Goal: Task Accomplishment & Management: Complete application form

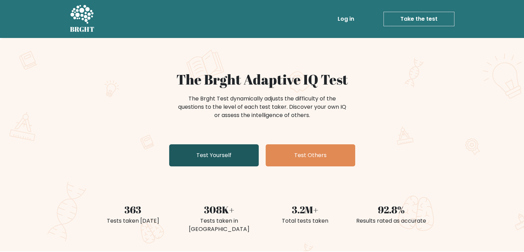
click at [218, 153] on link "Test Yourself" at bounding box center [214, 155] width 90 height 22
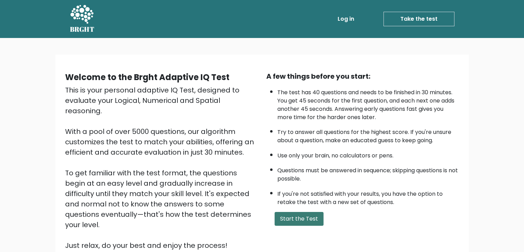
click at [304, 216] on button "Start the Test" at bounding box center [299, 219] width 49 height 14
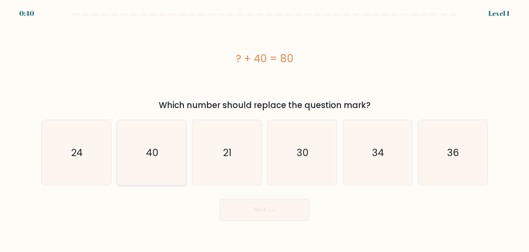
click at [172, 150] on icon "40" at bounding box center [151, 152] width 65 height 65
click at [265, 129] on input "b. 40" at bounding box center [265, 127] width 0 height 3
radio input "true"
click at [259, 216] on button "Next" at bounding box center [265, 210] width 90 height 22
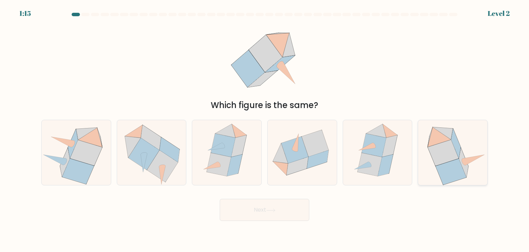
click at [440, 159] on icon at bounding box center [443, 153] width 31 height 26
click at [265, 129] on input "f." at bounding box center [265, 127] width 0 height 3
radio input "true"
click at [263, 205] on button "Next" at bounding box center [265, 210] width 90 height 22
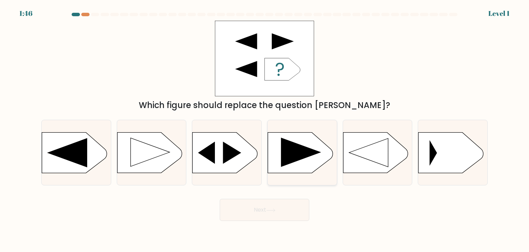
click at [292, 145] on icon at bounding box center [301, 152] width 40 height 29
click at [265, 129] on input "d." at bounding box center [265, 127] width 0 height 3
radio input "true"
click at [276, 209] on icon at bounding box center [270, 210] width 9 height 4
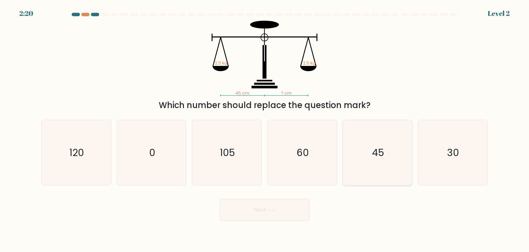
click at [382, 153] on text "45" at bounding box center [378, 152] width 12 height 14
click at [265, 129] on input "e. 45" at bounding box center [265, 127] width 0 height 3
radio input "true"
click at [287, 210] on button "Next" at bounding box center [265, 210] width 90 height 22
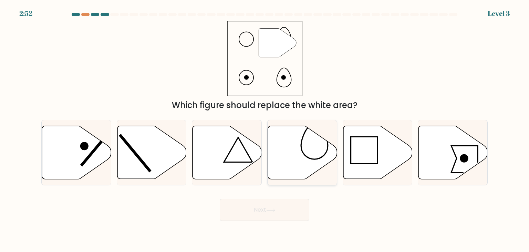
click at [292, 161] on icon at bounding box center [302, 152] width 69 height 53
click at [265, 129] on input "d." at bounding box center [265, 127] width 0 height 3
radio input "true"
click at [270, 202] on button "Next" at bounding box center [265, 210] width 90 height 22
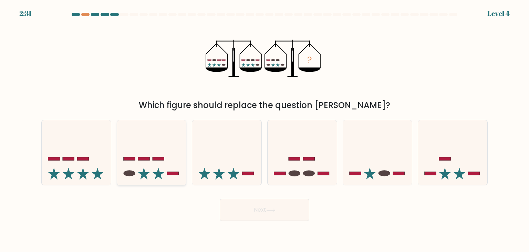
click at [167, 166] on icon at bounding box center [151, 152] width 69 height 57
click at [265, 129] on input "b." at bounding box center [265, 127] width 0 height 3
radio input "true"
click at [279, 212] on button "Next" at bounding box center [265, 210] width 90 height 22
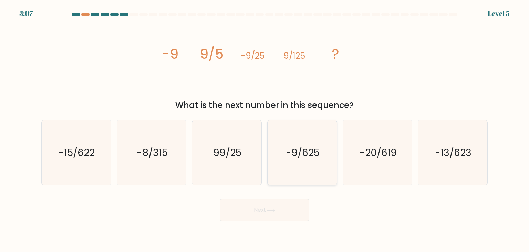
click at [283, 155] on icon "-9/625" at bounding box center [302, 152] width 65 height 65
click at [265, 129] on input "d. -9/625" at bounding box center [265, 127] width 0 height 3
radio input "true"
click at [265, 210] on button "Next" at bounding box center [265, 210] width 90 height 22
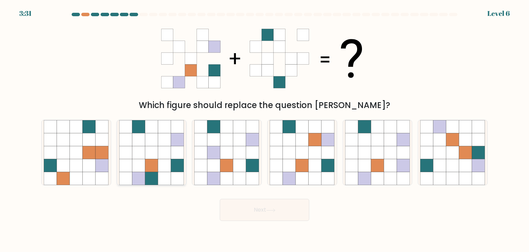
click at [149, 153] on icon at bounding box center [151, 152] width 13 height 13
click at [265, 129] on input "b." at bounding box center [265, 127] width 0 height 3
radio input "true"
click at [281, 204] on button "Next" at bounding box center [265, 210] width 90 height 22
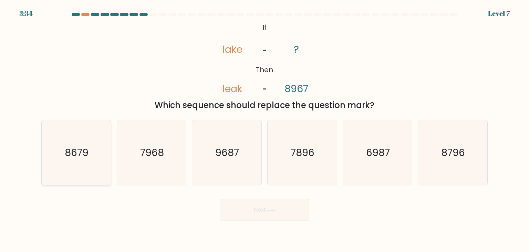
click at [88, 167] on icon "8679" at bounding box center [76, 152] width 65 height 65
click at [265, 129] on input "a. 8679" at bounding box center [265, 127] width 0 height 3
radio input "true"
click at [285, 208] on button "Next" at bounding box center [265, 210] width 90 height 22
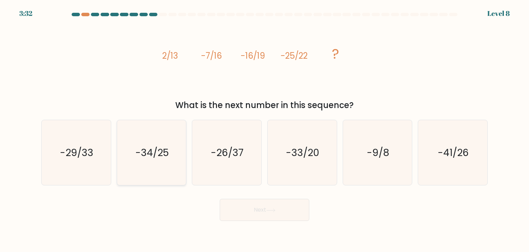
click at [171, 153] on icon "-34/25" at bounding box center [151, 152] width 65 height 65
click at [265, 129] on input "b. -34/25" at bounding box center [265, 127] width 0 height 3
radio input "true"
click at [255, 210] on button "Next" at bounding box center [265, 210] width 90 height 22
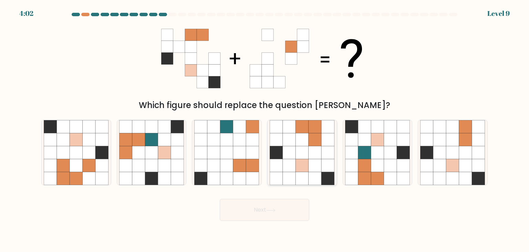
click at [292, 158] on icon at bounding box center [289, 152] width 13 height 13
click at [265, 129] on input "d." at bounding box center [265, 127] width 0 height 3
radio input "true"
click at [288, 207] on button "Next" at bounding box center [265, 210] width 90 height 22
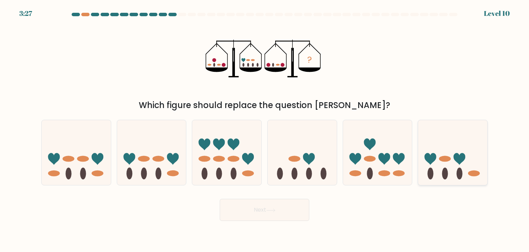
click at [462, 160] on icon at bounding box center [460, 159] width 12 height 12
click at [265, 129] on input "f." at bounding box center [265, 127] width 0 height 3
radio input "true"
click at [94, 141] on icon at bounding box center [76, 152] width 69 height 57
click at [265, 129] on input "a." at bounding box center [265, 127] width 0 height 3
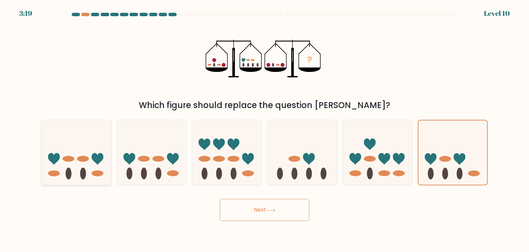
radio input "true"
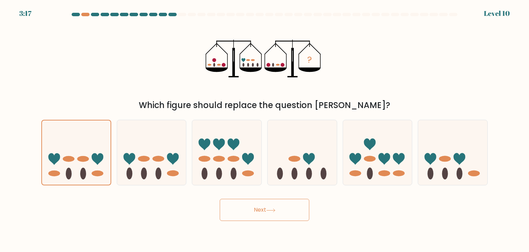
click at [265, 209] on button "Next" at bounding box center [265, 210] width 90 height 22
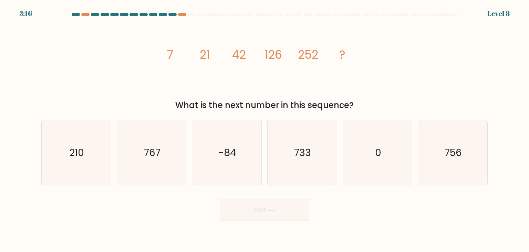
click at [265, 209] on button "Next" at bounding box center [265, 210] width 90 height 22
click at [456, 153] on text "756" at bounding box center [453, 152] width 17 height 14
click at [265, 129] on input "f. 756" at bounding box center [265, 127] width 0 height 3
radio input "true"
click at [285, 211] on button "Next" at bounding box center [265, 210] width 90 height 22
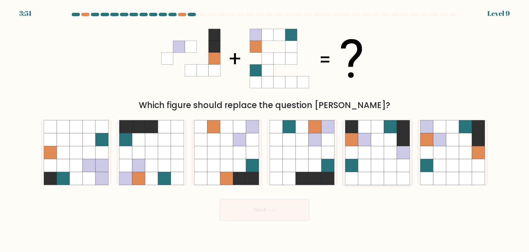
click at [389, 145] on icon at bounding box center [390, 139] width 13 height 13
click at [265, 129] on input "e." at bounding box center [265, 127] width 0 height 3
radio input "true"
click at [271, 218] on button "Next" at bounding box center [265, 210] width 90 height 22
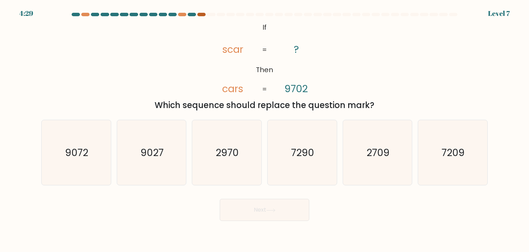
click at [202, 14] on div at bounding box center [201, 14] width 8 height 3
click at [226, 154] on text "2970" at bounding box center [227, 152] width 23 height 14
click at [265, 129] on input "c. 2970" at bounding box center [265, 127] width 0 height 3
radio input "true"
click at [251, 202] on button "Next" at bounding box center [265, 210] width 90 height 22
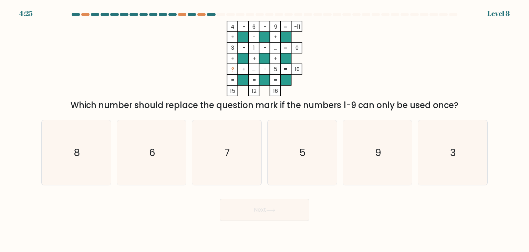
drag, startPoint x: 277, startPoint y: 38, endPoint x: 314, endPoint y: 67, distance: 46.8
click at [314, 67] on icon "4 - 6 - 9 -11 + - + 3 - 1 - ... 0 + + + ? + ... - 5 = 10 = = = = 15 12 16 =" at bounding box center [264, 58] width 207 height 75
click at [352, 64] on icon "4 - 6 - 9 -11 + - + 3 - 1 - ... 0 + + + ? + ... - 5 = 10 = = = = 15 12 16 =" at bounding box center [264, 58] width 207 height 75
click at [257, 154] on icon "7" at bounding box center [226, 152] width 65 height 65
click at [265, 129] on input "c. 7" at bounding box center [265, 127] width 0 height 3
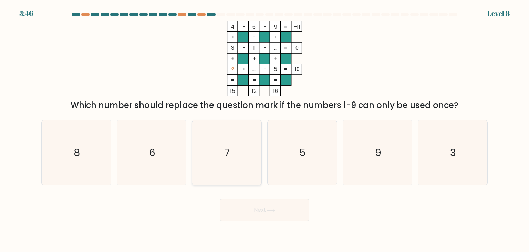
radio input "true"
click at [273, 212] on button "Next" at bounding box center [265, 210] width 90 height 22
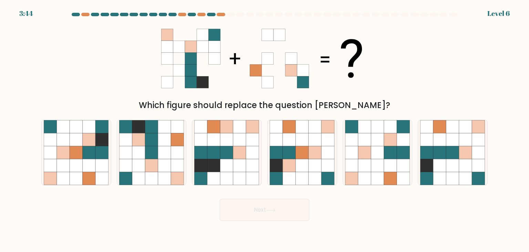
click at [273, 212] on button "Next" at bounding box center [265, 210] width 90 height 22
click at [200, 202] on div "Next" at bounding box center [264, 206] width 455 height 27
click at [247, 135] on icon at bounding box center [252, 139] width 13 height 13
click at [265, 129] on input "c." at bounding box center [265, 127] width 0 height 3
radio input "true"
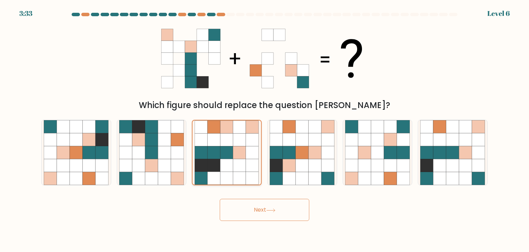
click at [242, 160] on icon at bounding box center [239, 165] width 13 height 13
click at [265, 129] on input "c." at bounding box center [265, 127] width 0 height 3
click at [255, 207] on button "Next" at bounding box center [265, 210] width 90 height 22
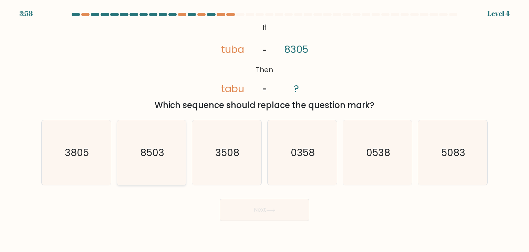
click at [161, 163] on icon "8503" at bounding box center [151, 152] width 65 height 65
click at [265, 129] on input "b. 8503" at bounding box center [265, 127] width 0 height 3
radio input "true"
click at [242, 212] on button "Next" at bounding box center [265, 210] width 90 height 22
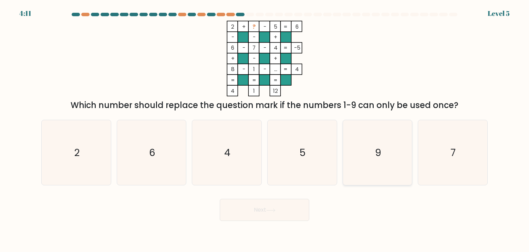
click at [368, 138] on icon "9" at bounding box center [377, 152] width 65 height 65
click at [265, 129] on input "e. 9" at bounding box center [265, 127] width 0 height 3
radio input "true"
click at [284, 212] on button "Next" at bounding box center [265, 210] width 90 height 22
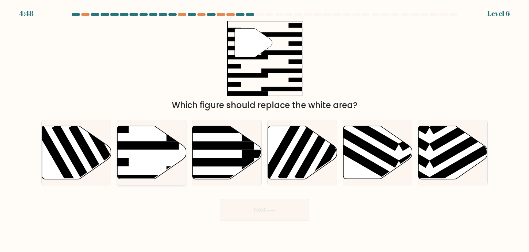
click at [163, 159] on icon at bounding box center [151, 152] width 69 height 53
click at [265, 129] on input "b." at bounding box center [265, 127] width 0 height 3
radio input "true"
click at [273, 209] on icon at bounding box center [270, 210] width 9 height 4
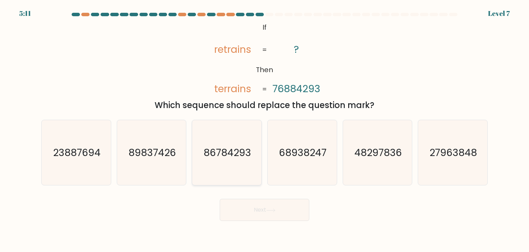
click at [251, 174] on icon "86784293" at bounding box center [226, 152] width 65 height 65
click at [265, 129] on input "c. 86784293" at bounding box center [265, 127] width 0 height 3
radio input "true"
click at [260, 207] on button "Next" at bounding box center [265, 210] width 90 height 22
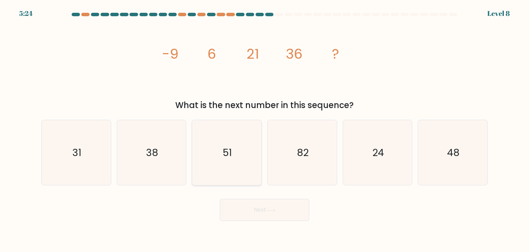
click at [225, 159] on icon "51" at bounding box center [226, 152] width 65 height 65
click at [265, 129] on input "c. 51" at bounding box center [265, 127] width 0 height 3
radio input "true"
click at [259, 206] on button "Next" at bounding box center [265, 210] width 90 height 22
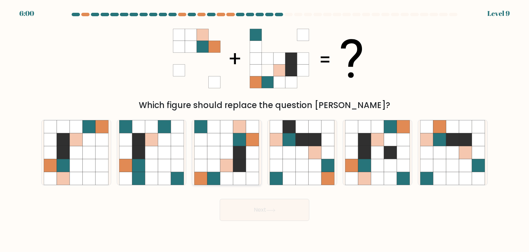
click at [230, 133] on icon at bounding box center [227, 139] width 13 height 13
click at [265, 129] on input "c." at bounding box center [265, 127] width 0 height 3
radio input "true"
click at [257, 214] on button "Next" at bounding box center [265, 210] width 90 height 22
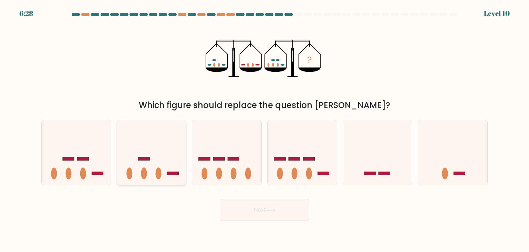
click at [159, 166] on icon at bounding box center [151, 152] width 69 height 57
click at [265, 129] on input "b." at bounding box center [265, 127] width 0 height 3
radio input "true"
click at [271, 212] on icon at bounding box center [270, 210] width 9 height 4
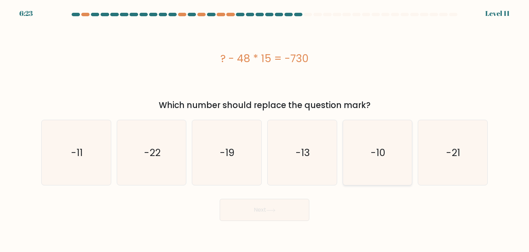
click at [367, 152] on icon "-10" at bounding box center [377, 152] width 65 height 65
click at [265, 129] on input "e. -10" at bounding box center [265, 127] width 0 height 3
radio input "true"
click at [275, 199] on button "Next" at bounding box center [265, 210] width 90 height 22
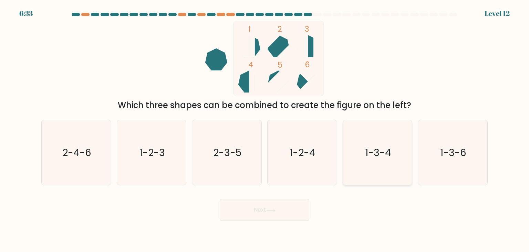
click at [371, 162] on icon "1-3-4" at bounding box center [377, 152] width 65 height 65
click at [265, 129] on input "e. 1-3-4" at bounding box center [265, 127] width 0 height 3
radio input "true"
click at [284, 213] on button "Next" at bounding box center [265, 210] width 90 height 22
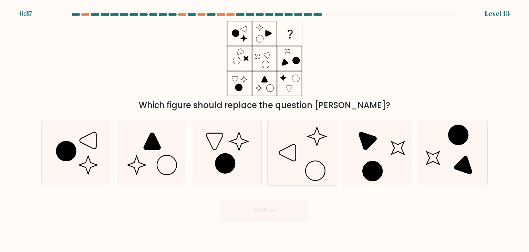
click at [294, 152] on icon at bounding box center [302, 152] width 65 height 65
click at [265, 129] on input "d." at bounding box center [265, 127] width 0 height 3
radio input "true"
click at [266, 206] on button "Next" at bounding box center [265, 210] width 90 height 22
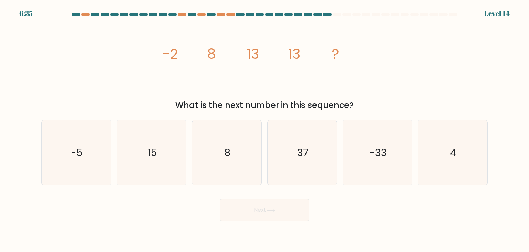
click at [266, 206] on button "Next" at bounding box center [265, 210] width 90 height 22
click at [253, 90] on icon "image/svg+xml -2 8 13 13 ?" at bounding box center [264, 58] width 207 height 75
click at [346, 150] on icon "-33" at bounding box center [377, 152] width 65 height 65
click at [265, 129] on input "e. -33" at bounding box center [265, 127] width 0 height 3
radio input "true"
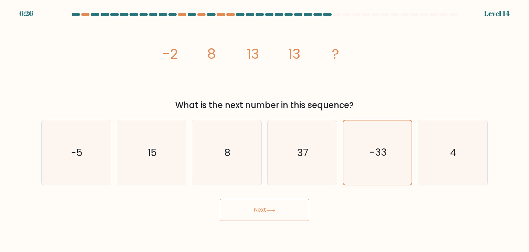
click at [290, 211] on button "Next" at bounding box center [265, 210] width 90 height 22
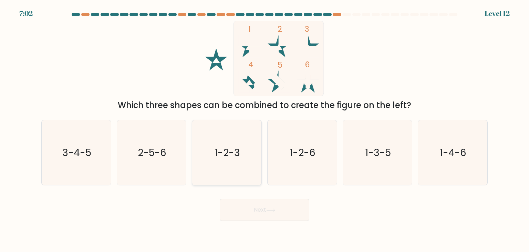
click at [230, 165] on icon "1-2-3" at bounding box center [226, 152] width 65 height 65
click at [265, 129] on input "c. 1-2-3" at bounding box center [265, 127] width 0 height 3
radio input "true"
click at [254, 204] on button "Next" at bounding box center [265, 210] width 90 height 22
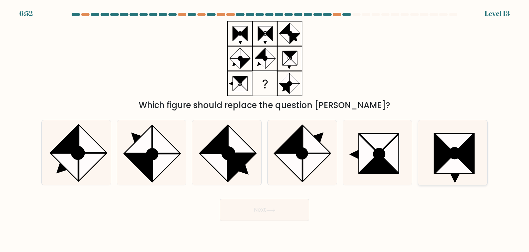
click at [448, 155] on icon at bounding box center [444, 153] width 19 height 39
click at [265, 129] on input "f." at bounding box center [265, 127] width 0 height 3
radio input "true"
click at [295, 210] on button "Next" at bounding box center [265, 210] width 90 height 22
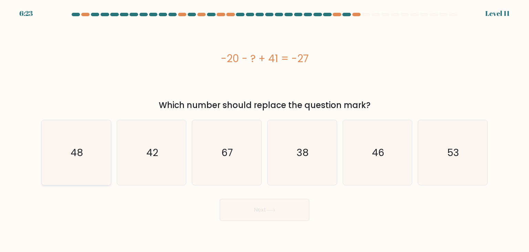
click at [100, 156] on icon "48" at bounding box center [76, 152] width 65 height 65
click at [265, 129] on input "a. 48" at bounding box center [265, 127] width 0 height 3
radio input "true"
click at [277, 203] on button "Next" at bounding box center [265, 210] width 90 height 22
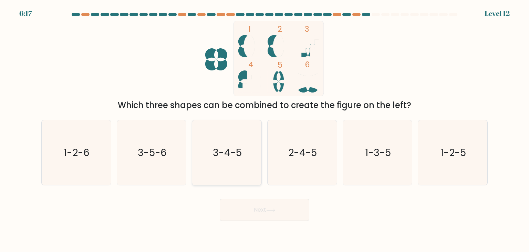
click at [249, 157] on icon "3-4-5" at bounding box center [226, 152] width 65 height 65
click at [265, 129] on input "c. 3-4-5" at bounding box center [265, 127] width 0 height 3
radio input "true"
click at [265, 207] on button "Next" at bounding box center [265, 210] width 90 height 22
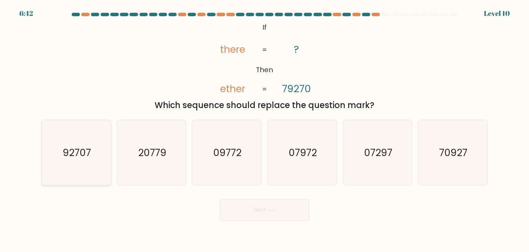
click at [73, 138] on icon "92707" at bounding box center [76, 152] width 65 height 65
click at [265, 129] on input "a. 92707" at bounding box center [265, 127] width 0 height 3
radio input "true"
click at [249, 203] on button "Next" at bounding box center [265, 210] width 90 height 22
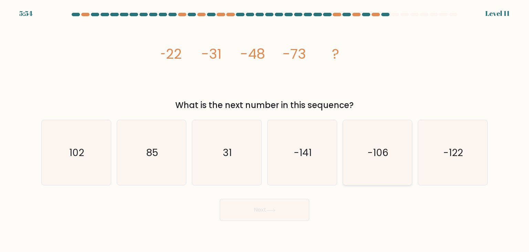
click at [370, 151] on text "-106" at bounding box center [378, 152] width 21 height 14
click at [265, 129] on input "e. -106" at bounding box center [265, 127] width 0 height 3
radio input "true"
click at [276, 206] on button "Next" at bounding box center [265, 210] width 90 height 22
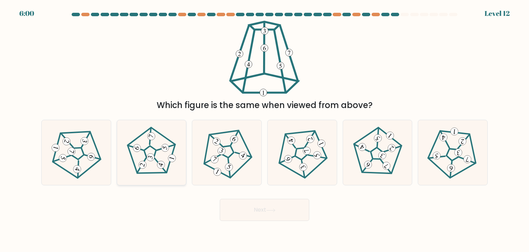
click at [165, 148] on 780 at bounding box center [166, 148] width 10 height 10
click at [265, 129] on input "b." at bounding box center [265, 127] width 0 height 3
radio input "true"
click at [273, 220] on button "Next" at bounding box center [265, 210] width 90 height 22
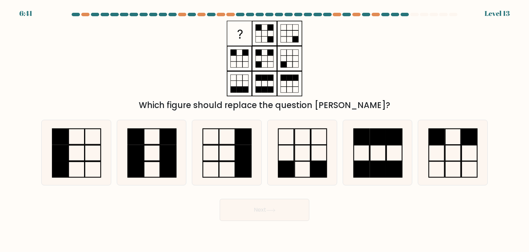
click at [273, 220] on button "Next" at bounding box center [265, 210] width 90 height 22
click at [157, 89] on div "Which figure should replace the question mark?" at bounding box center [264, 66] width 455 height 91
click at [458, 162] on icon at bounding box center [452, 152] width 65 height 65
click at [265, 129] on input "f." at bounding box center [265, 127] width 0 height 3
radio input "true"
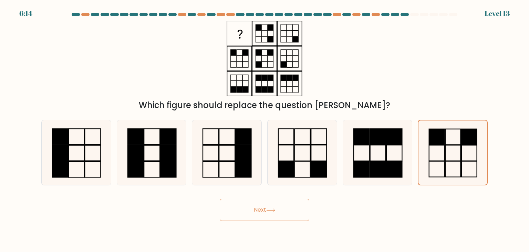
click at [285, 209] on button "Next" at bounding box center [265, 210] width 90 height 22
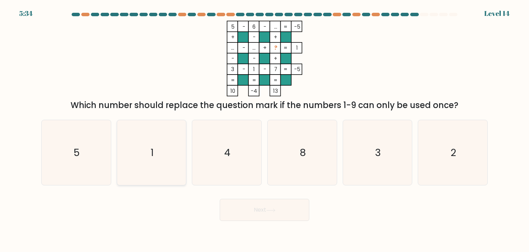
click at [160, 158] on icon "1" at bounding box center [151, 152] width 65 height 65
click at [265, 129] on input "b. 1" at bounding box center [265, 127] width 0 height 3
radio input "true"
click at [278, 216] on button "Next" at bounding box center [265, 210] width 90 height 22
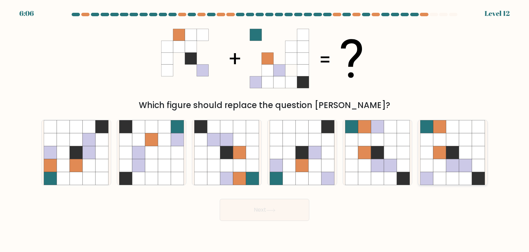
click at [448, 144] on icon at bounding box center [453, 139] width 13 height 13
click at [265, 129] on input "f." at bounding box center [265, 127] width 0 height 3
radio input "true"
click at [296, 210] on button "Next" at bounding box center [265, 210] width 90 height 22
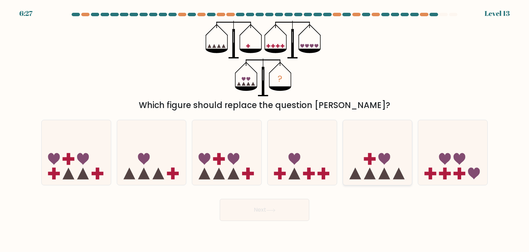
click at [353, 173] on icon at bounding box center [355, 174] width 12 height 12
click at [265, 129] on input "e." at bounding box center [265, 127] width 0 height 3
radio input "true"
click at [277, 206] on button "Next" at bounding box center [265, 210] width 90 height 22
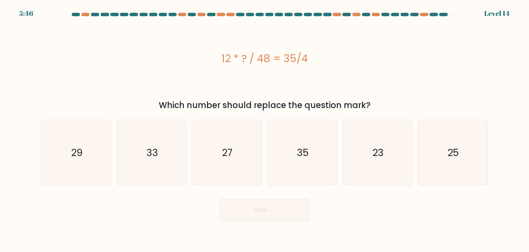
click at [73, 91] on div "12 * ? / 48 = 35/4" at bounding box center [264, 58] width 447 height 75
click at [161, 158] on icon "33" at bounding box center [151, 152] width 65 height 65
click at [265, 129] on input "b. 33" at bounding box center [265, 127] width 0 height 3
radio input "true"
click at [263, 212] on button "Next" at bounding box center [265, 210] width 90 height 22
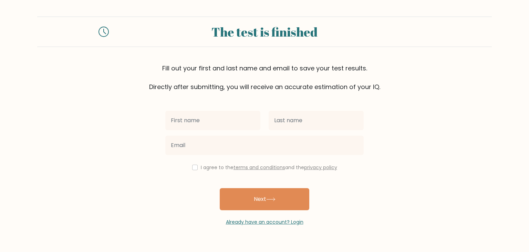
type input "a"
type input "[PERSON_NAME]"
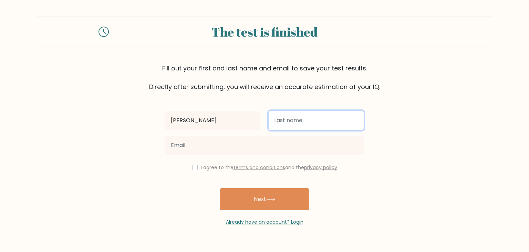
click at [288, 120] on input "text" at bounding box center [316, 120] width 95 height 19
type input "b"
type input "casterline"
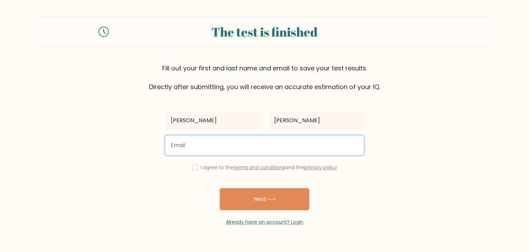
click at [292, 144] on input "email" at bounding box center [264, 144] width 199 height 19
type input "iamabread909@gmail.com"
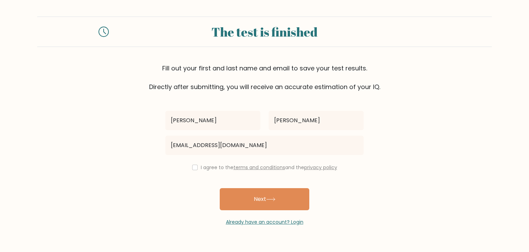
click at [195, 170] on div "I agree to the terms and conditions and the privacy policy" at bounding box center [264, 167] width 207 height 8
click at [195, 170] on input "checkbox" at bounding box center [195, 167] width 6 height 6
checkbox input "true"
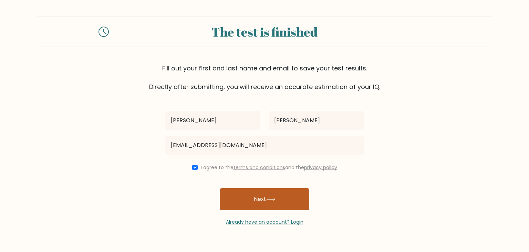
click at [270, 202] on button "Next" at bounding box center [265, 199] width 90 height 22
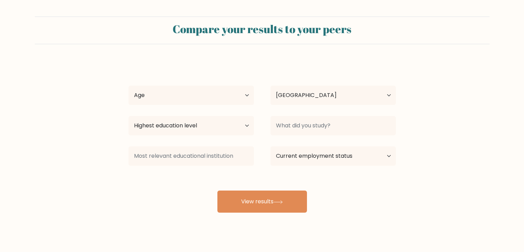
select select "IN"
click at [232, 98] on select "Age Under [DEMOGRAPHIC_DATA] [DEMOGRAPHIC_DATA] [DEMOGRAPHIC_DATA] [DEMOGRAPHIC…" at bounding box center [191, 94] width 125 height 19
select select "min_18"
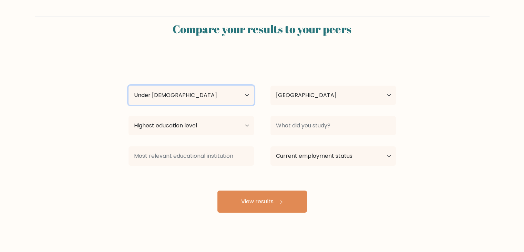
click at [129, 85] on select "Age Under [DEMOGRAPHIC_DATA] [DEMOGRAPHIC_DATA] [DEMOGRAPHIC_DATA] [DEMOGRAPHIC…" at bounding box center [191, 94] width 125 height 19
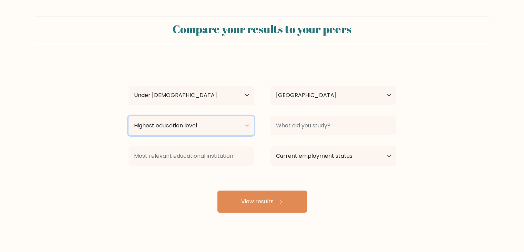
click at [220, 126] on select "Highest education level No schooling Primary Lower Secondary Upper Secondary Oc…" at bounding box center [191, 125] width 125 height 19
select select "lower_secondary"
click at [129, 116] on select "Highest education level No schooling Primary Lower Secondary Upper Secondary Oc…" at bounding box center [191, 125] width 125 height 19
click at [225, 128] on select "Highest education level No schooling Primary Lower Secondary Upper Secondary Oc…" at bounding box center [191, 125] width 125 height 19
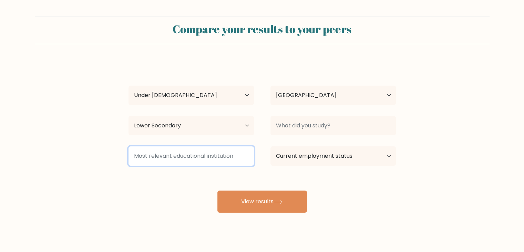
click at [227, 153] on input at bounding box center [191, 155] width 125 height 19
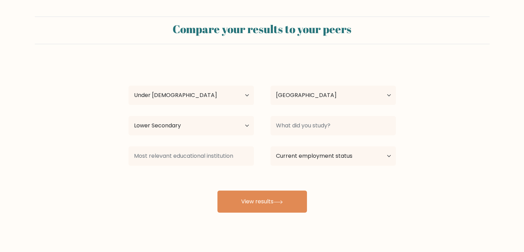
click at [103, 164] on form "Compare your results to your peers [PERSON_NAME] Age Under [DEMOGRAPHIC_DATA] […" at bounding box center [262, 115] width 524 height 196
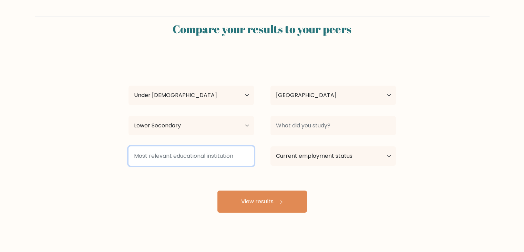
click at [164, 163] on input at bounding box center [191, 155] width 125 height 19
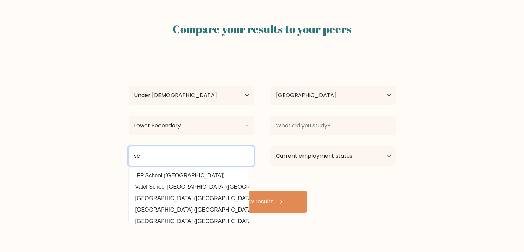
type input "s"
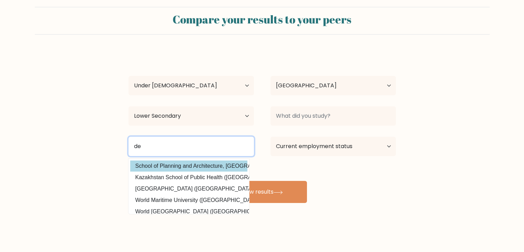
type input "d"
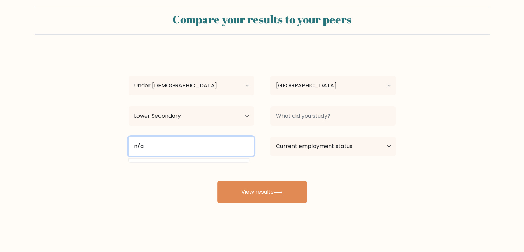
type input "n/a"
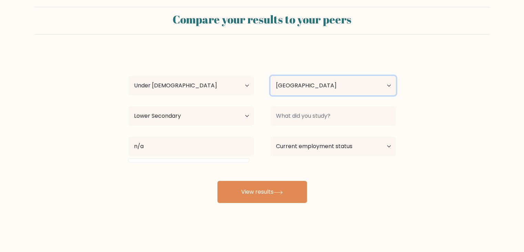
click at [335, 87] on select "Country [GEOGRAPHIC_DATA] [GEOGRAPHIC_DATA] [GEOGRAPHIC_DATA] [US_STATE] [GEOGR…" at bounding box center [333, 85] width 125 height 19
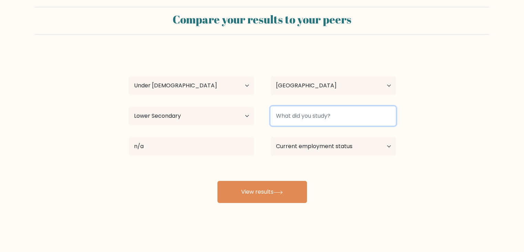
click at [336, 111] on input at bounding box center [333, 115] width 125 height 19
type input "n/a"
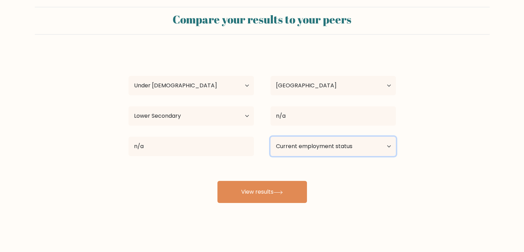
click at [333, 145] on select "Current employment status Employed Student Retired Other / prefer not to answer" at bounding box center [333, 145] width 125 height 19
select select "student"
click at [271, 136] on select "Current employment status Employed Student Retired Other / prefer not to answer" at bounding box center [333, 145] width 125 height 19
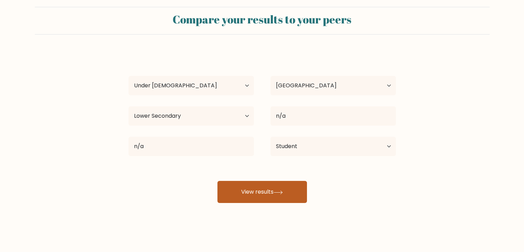
click at [275, 192] on button "View results" at bounding box center [262, 192] width 90 height 22
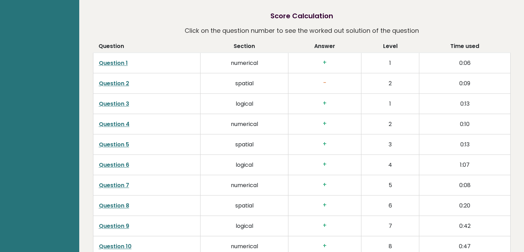
scroll to position [1058, 0]
